Goal: Communication & Community: Answer question/provide support

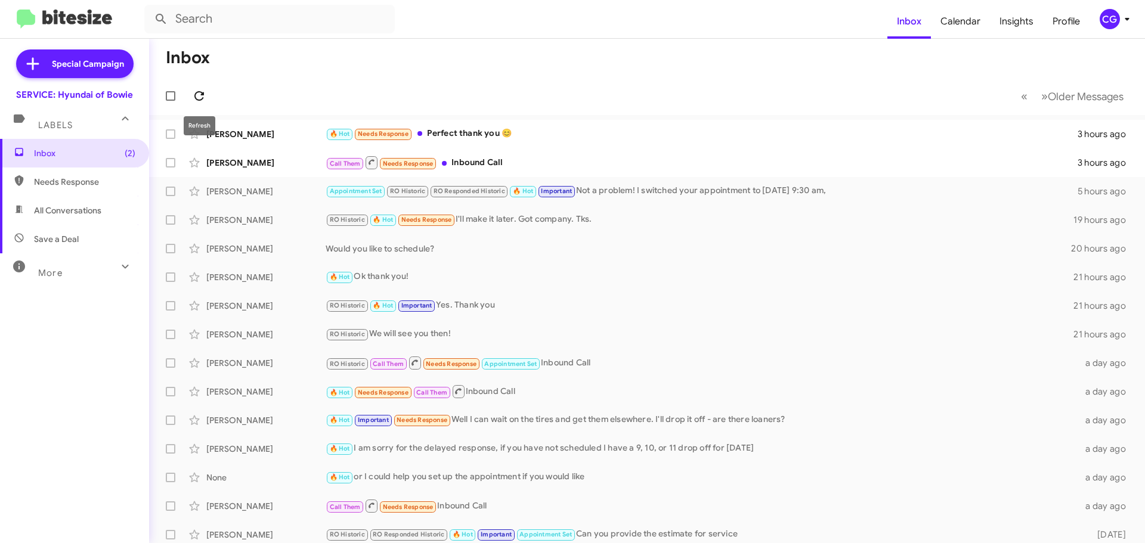
click at [203, 92] on icon at bounding box center [199, 96] width 10 height 10
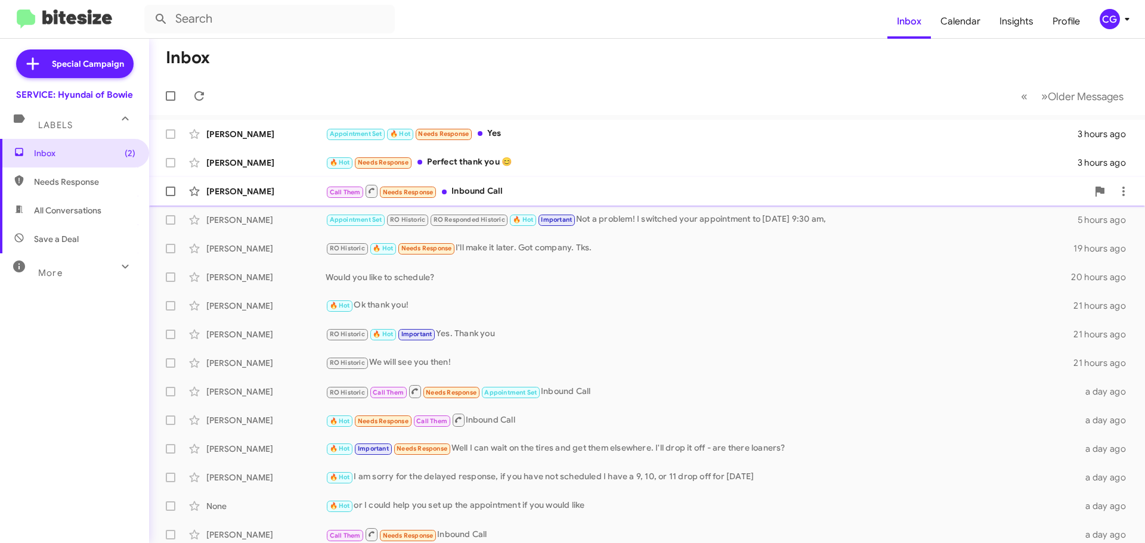
click at [494, 196] on div "Call Them Needs Response Inbound Call" at bounding box center [707, 191] width 762 height 15
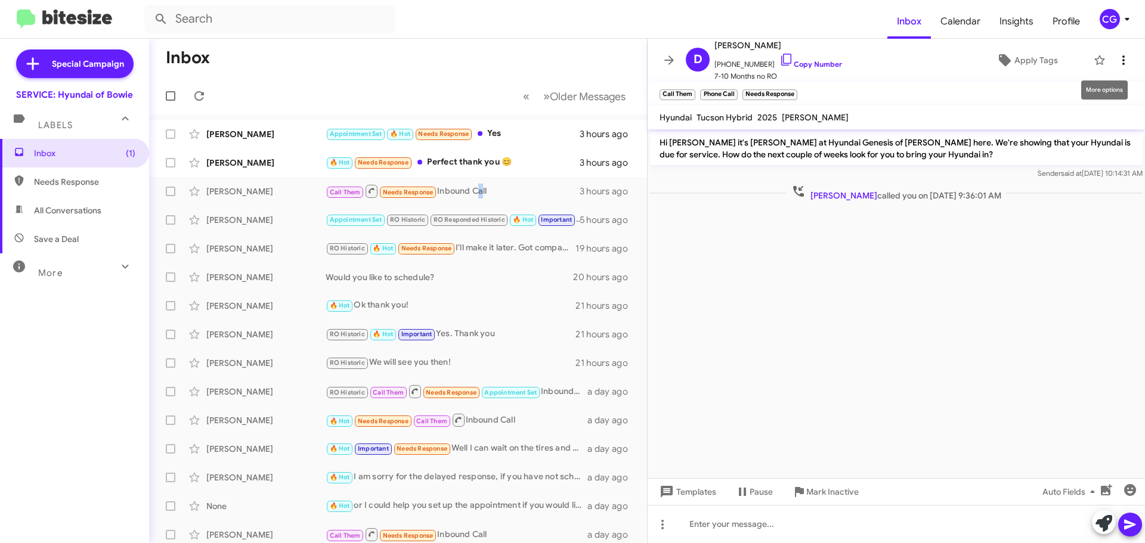
click at [1117, 56] on icon at bounding box center [1124, 60] width 14 height 14
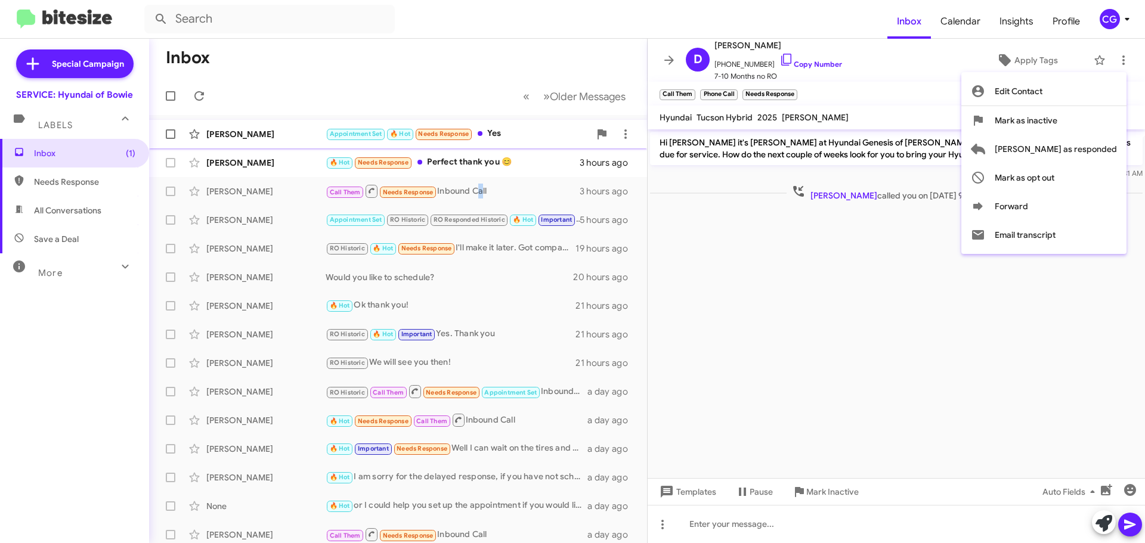
click at [1103, 145] on span "[PERSON_NAME] as responded" at bounding box center [1056, 149] width 122 height 29
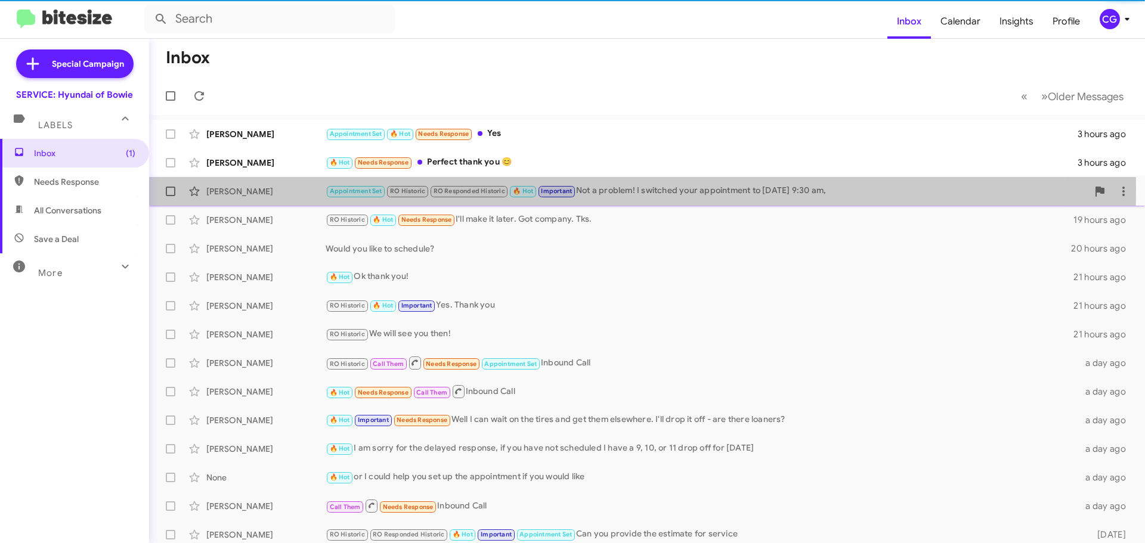
drag, startPoint x: 495, startPoint y: 188, endPoint x: 492, endPoint y: 180, distance: 8.3
click at [495, 187] on span "RO Responded Historic" at bounding box center [470, 191] width 72 height 8
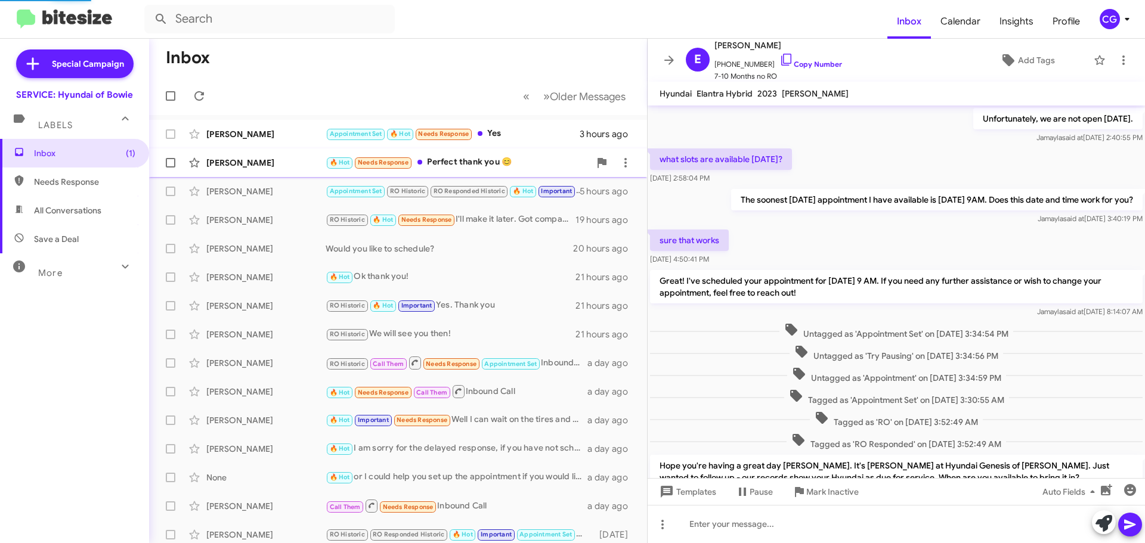
scroll to position [411, 0]
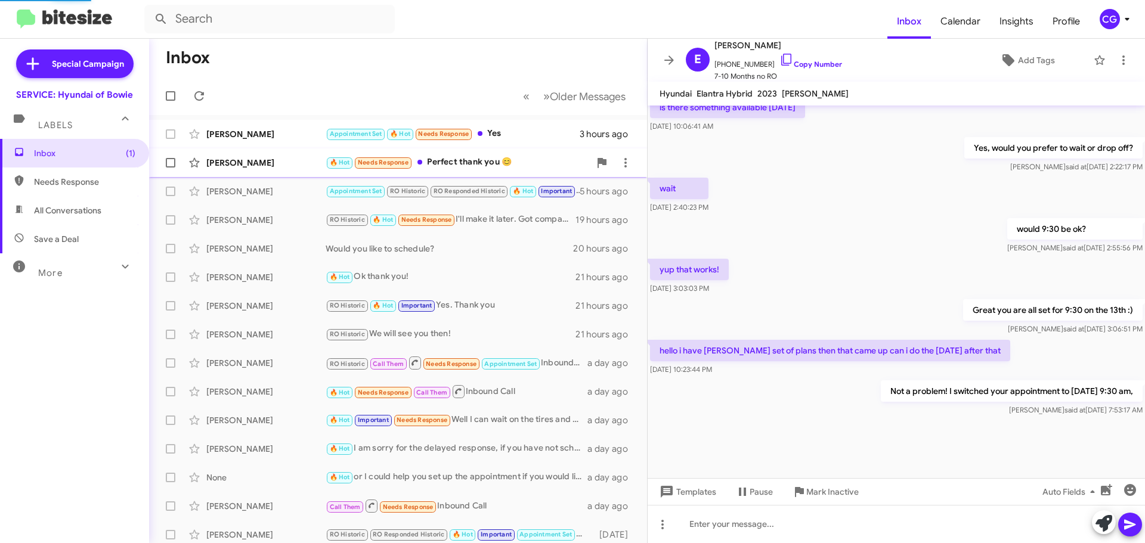
click at [504, 163] on div "🔥 Hot Needs Response Perfect thank you 😊" at bounding box center [458, 163] width 264 height 14
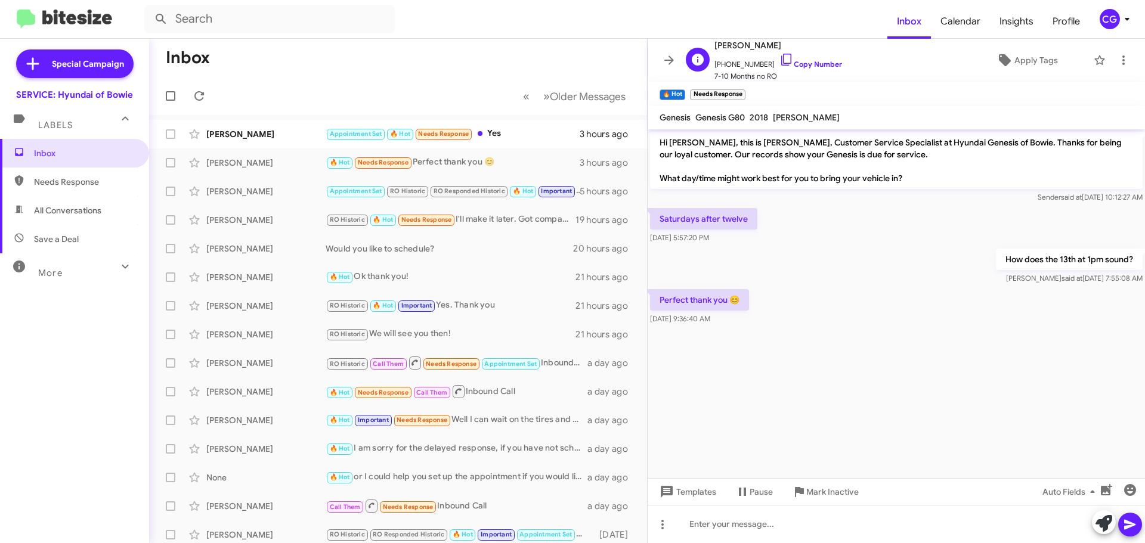
click at [750, 62] on span "[PHONE_NUMBER] Copy Number" at bounding box center [779, 61] width 128 height 18
copy span "12408388055"
